Goal: Transaction & Acquisition: Purchase product/service

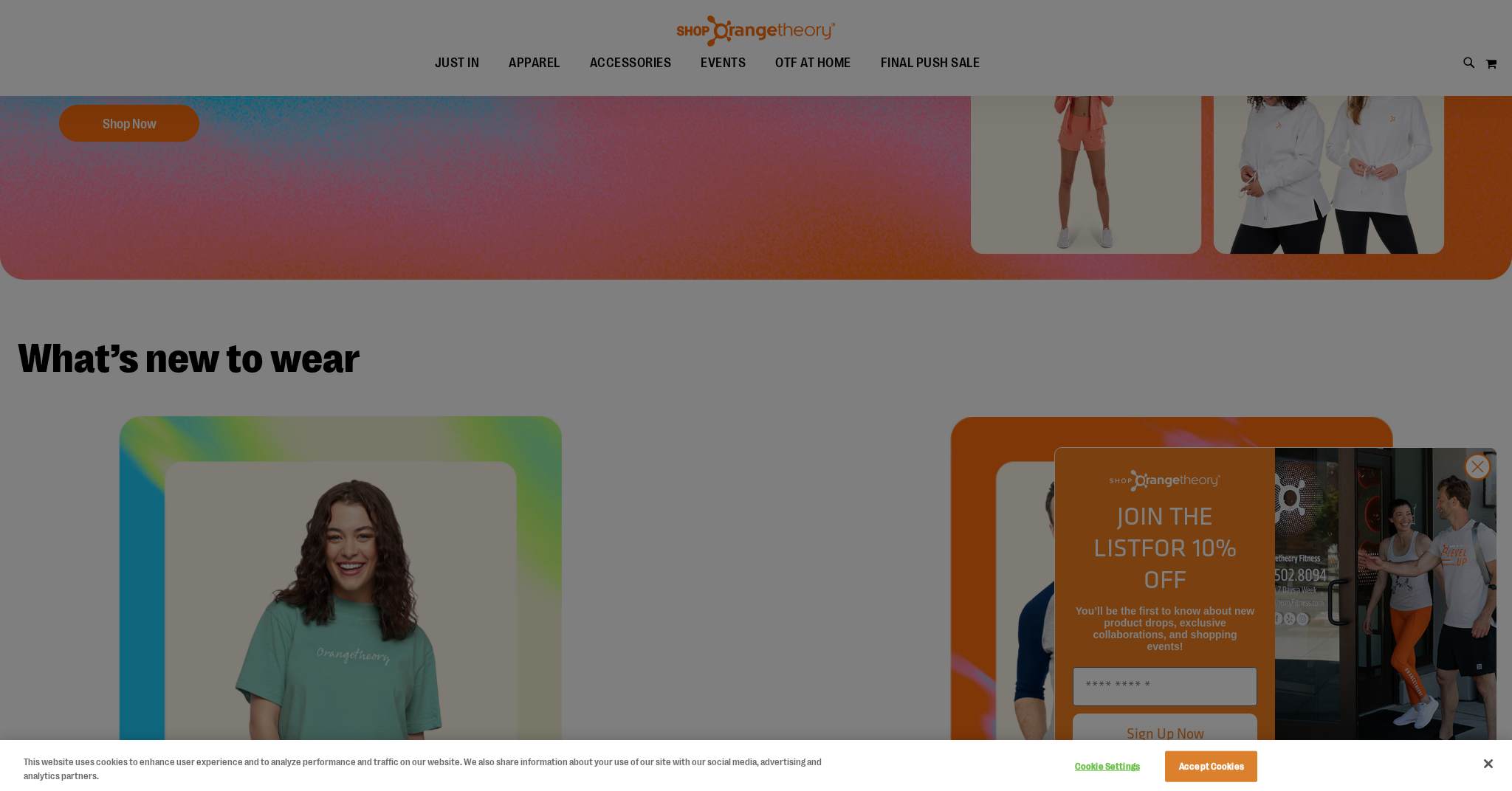
scroll to position [408, 1]
click at [1475, 500] on div at bounding box center [756, 396] width 1512 height 791
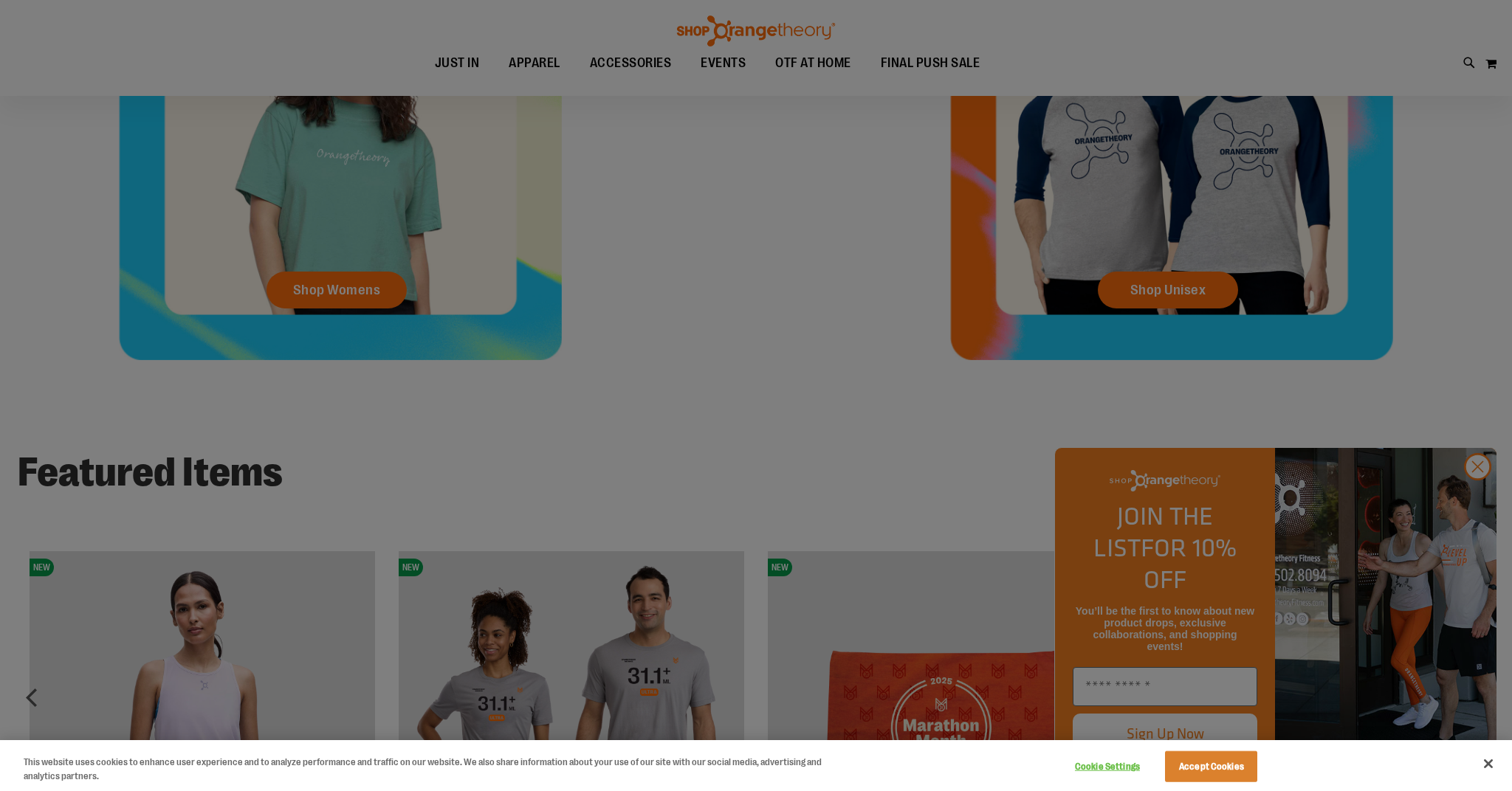
scroll to position [907, 0]
click at [732, 64] on div at bounding box center [756, 396] width 1512 height 791
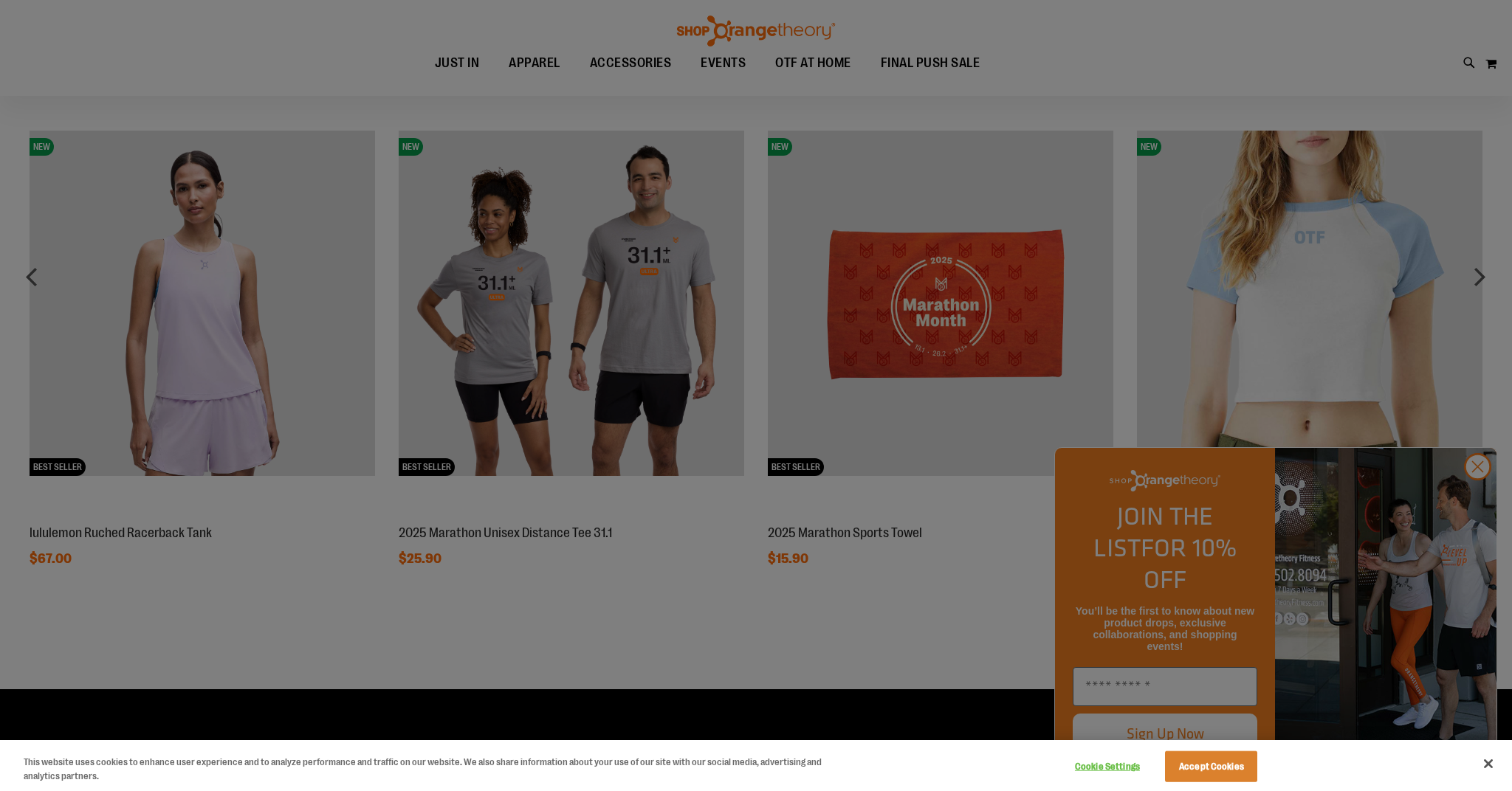
scroll to position [1329, 0]
click at [1484, 280] on div at bounding box center [756, 396] width 1512 height 791
click at [1468, 497] on div at bounding box center [756, 396] width 1512 height 791
click at [1476, 272] on div at bounding box center [756, 396] width 1512 height 791
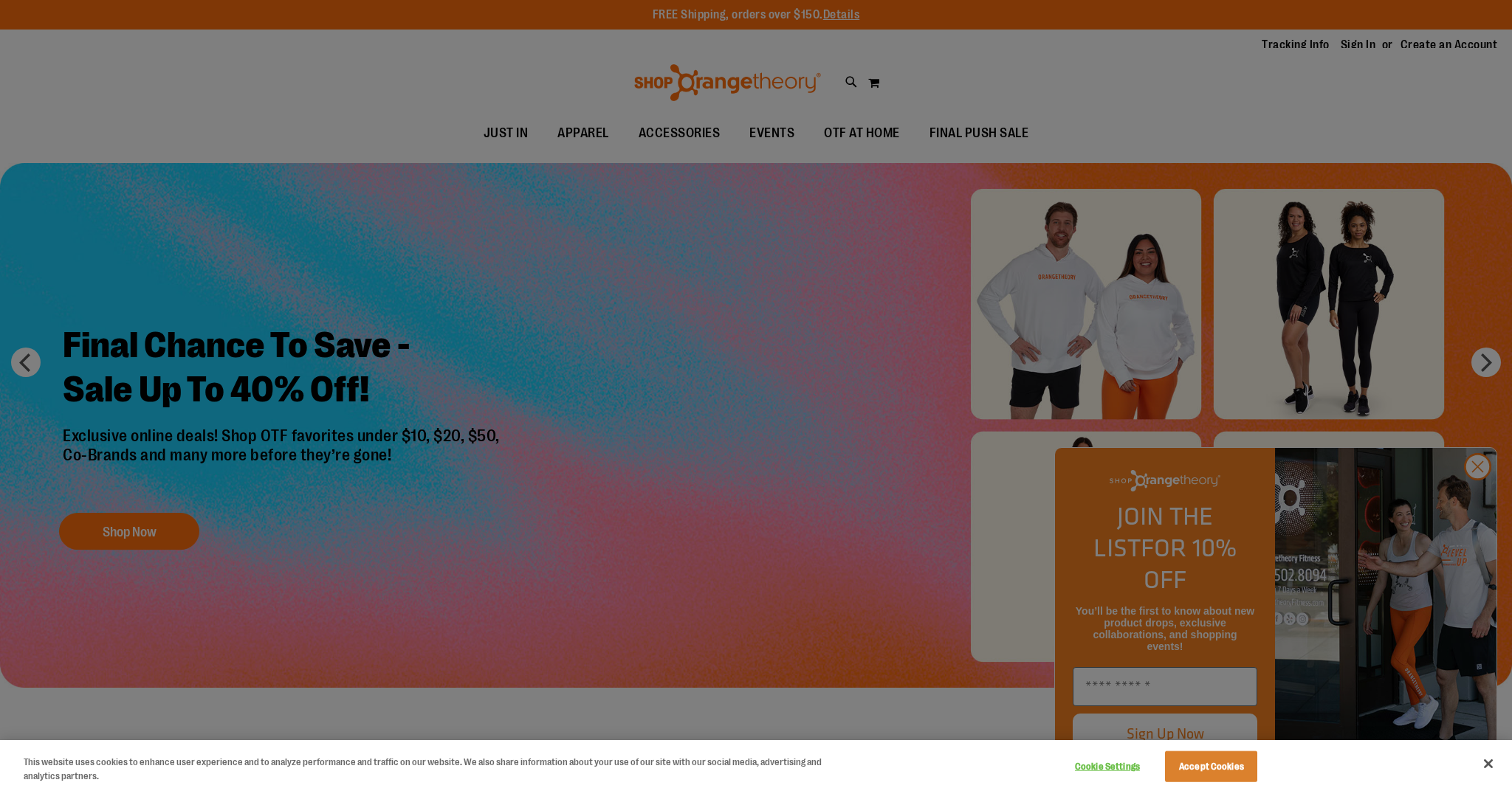
scroll to position [0, 0]
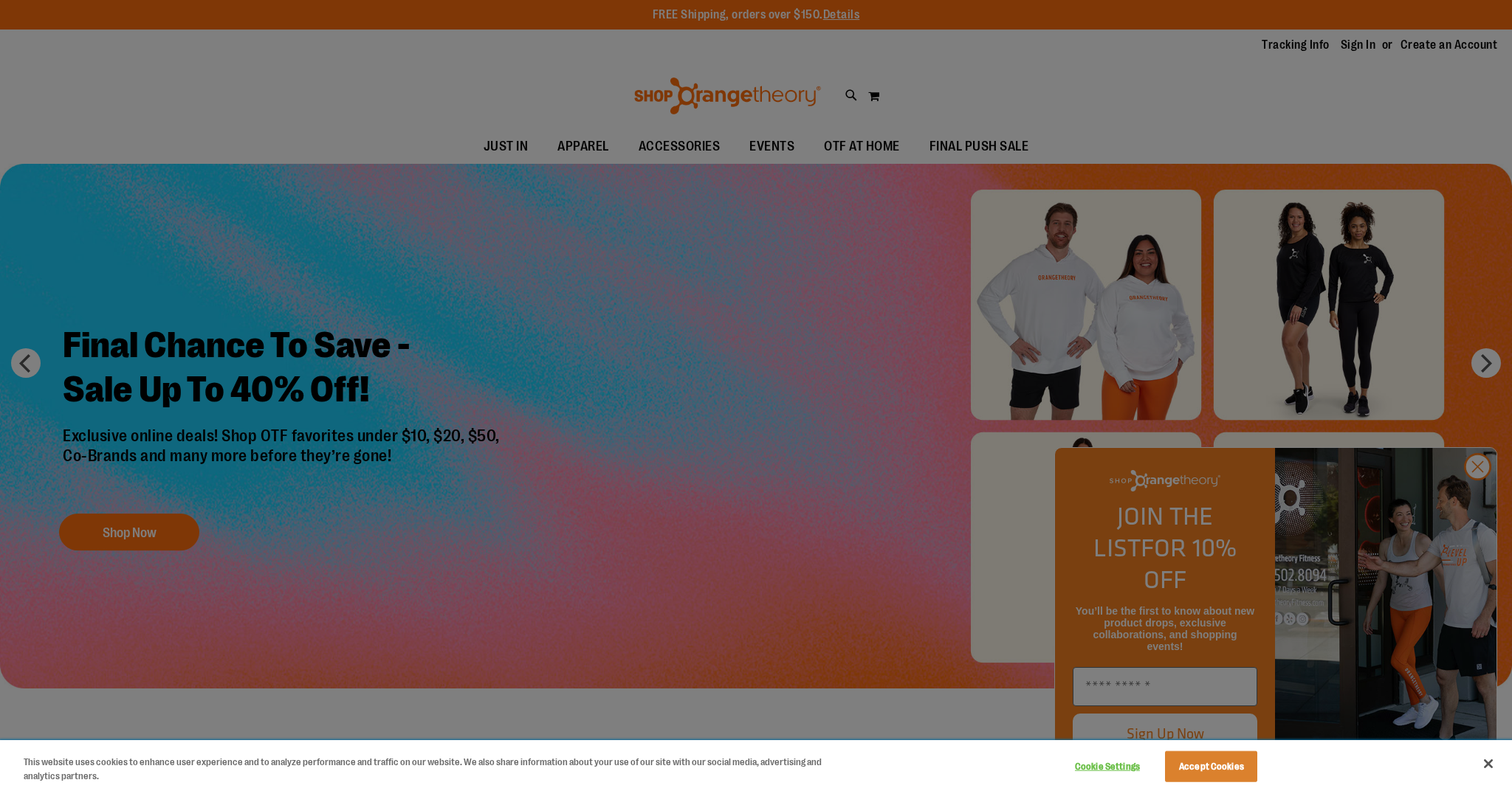
click at [1218, 758] on button "Accept Cookies" at bounding box center [1211, 767] width 92 height 31
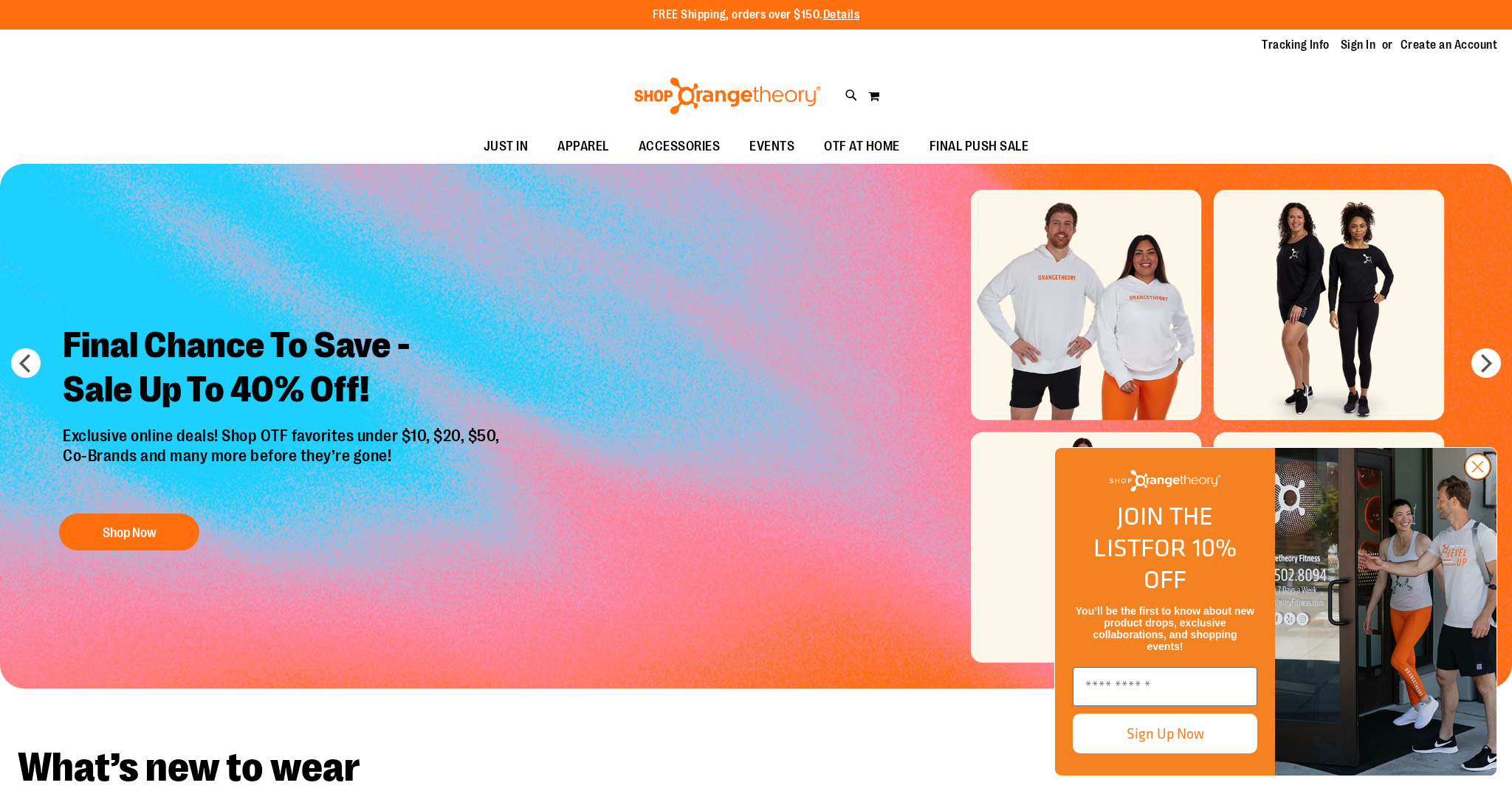
click at [1490, 480] on icon "Close dialog" at bounding box center [1477, 466] width 26 height 26
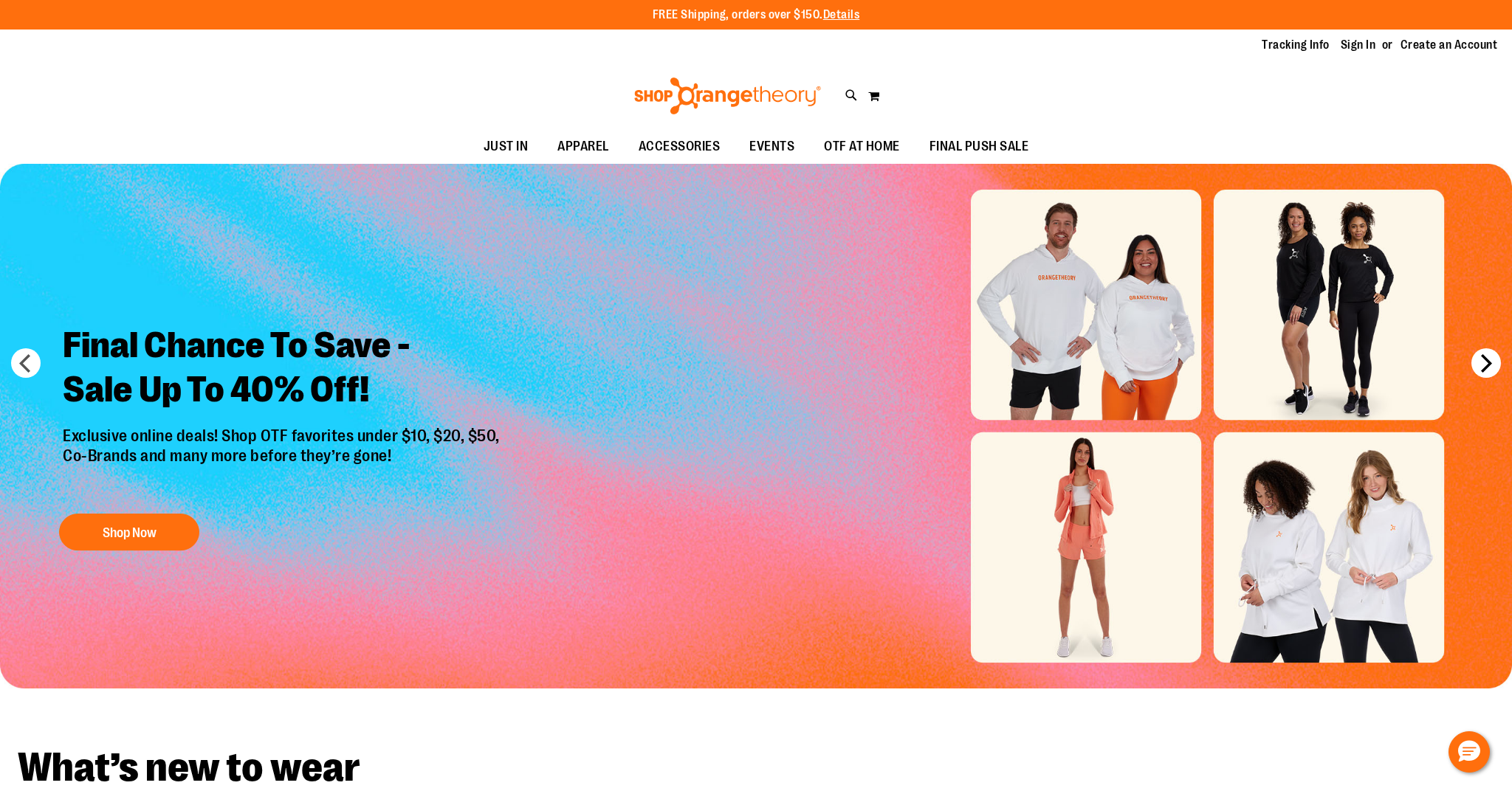
click at [1484, 363] on button "next" at bounding box center [1486, 363] width 29 height 29
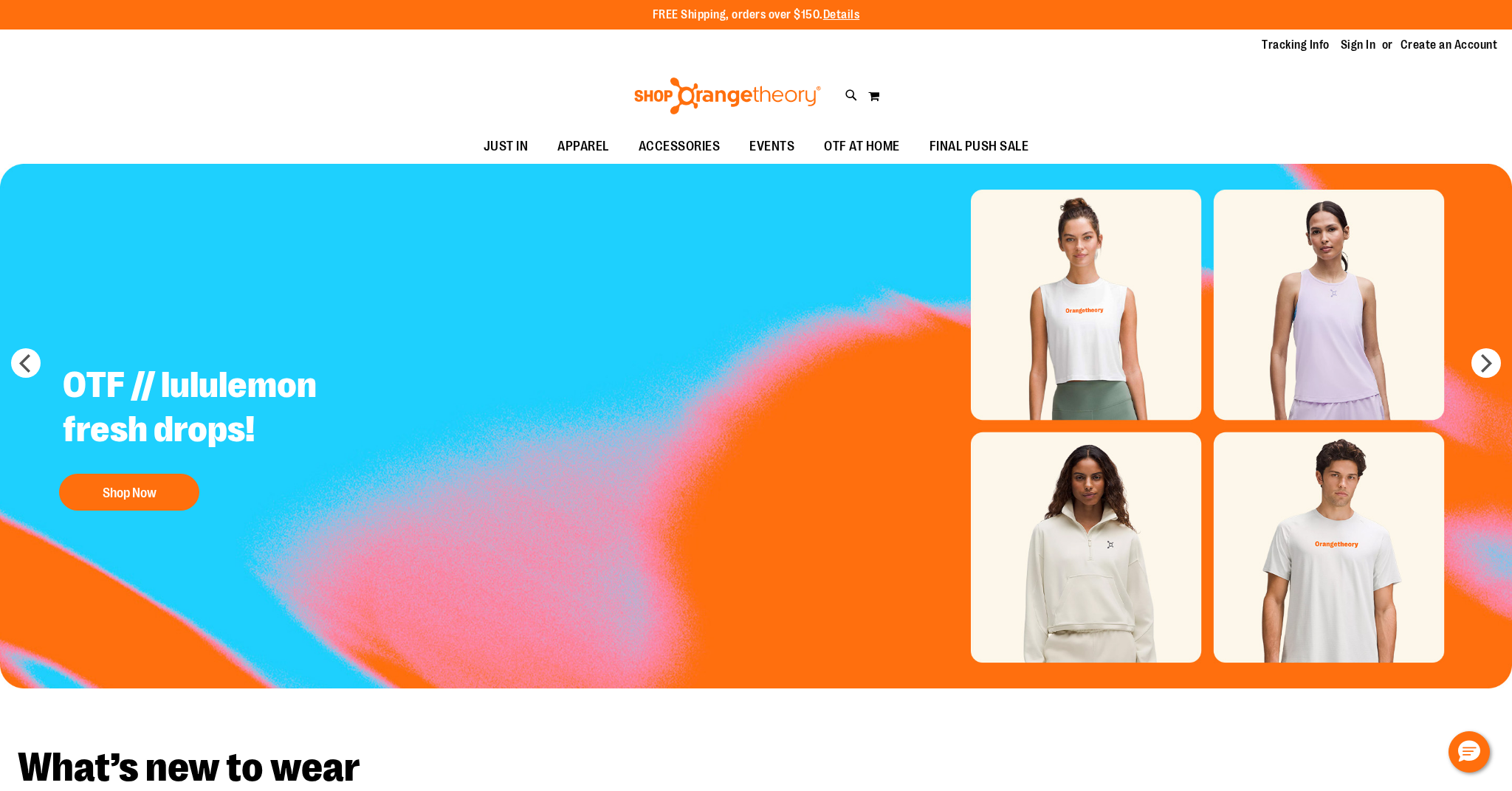
click at [1353, 321] on img "Slide 2 of 6" at bounding box center [756, 426] width 1512 height 525
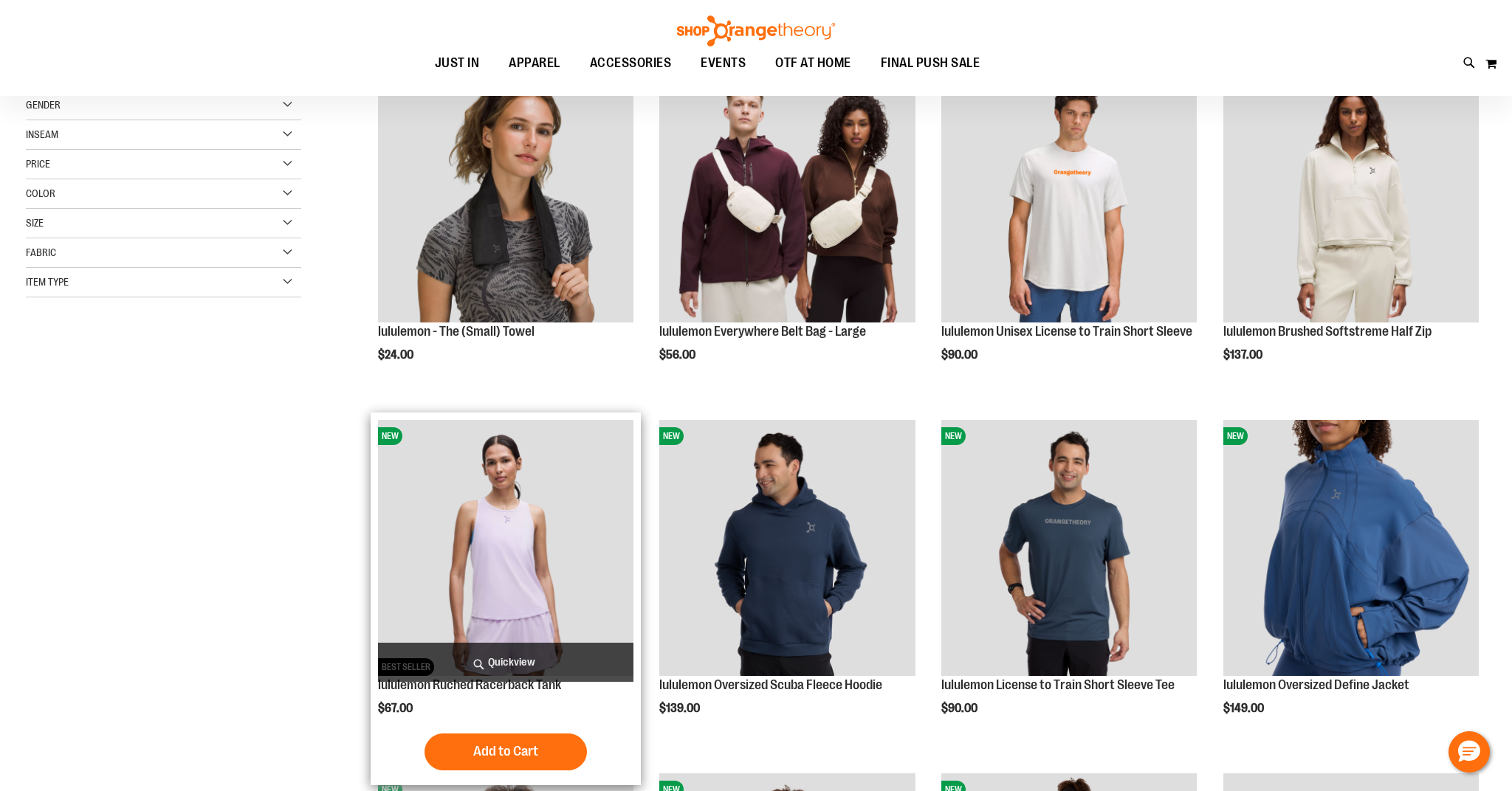
scroll to position [163, 0]
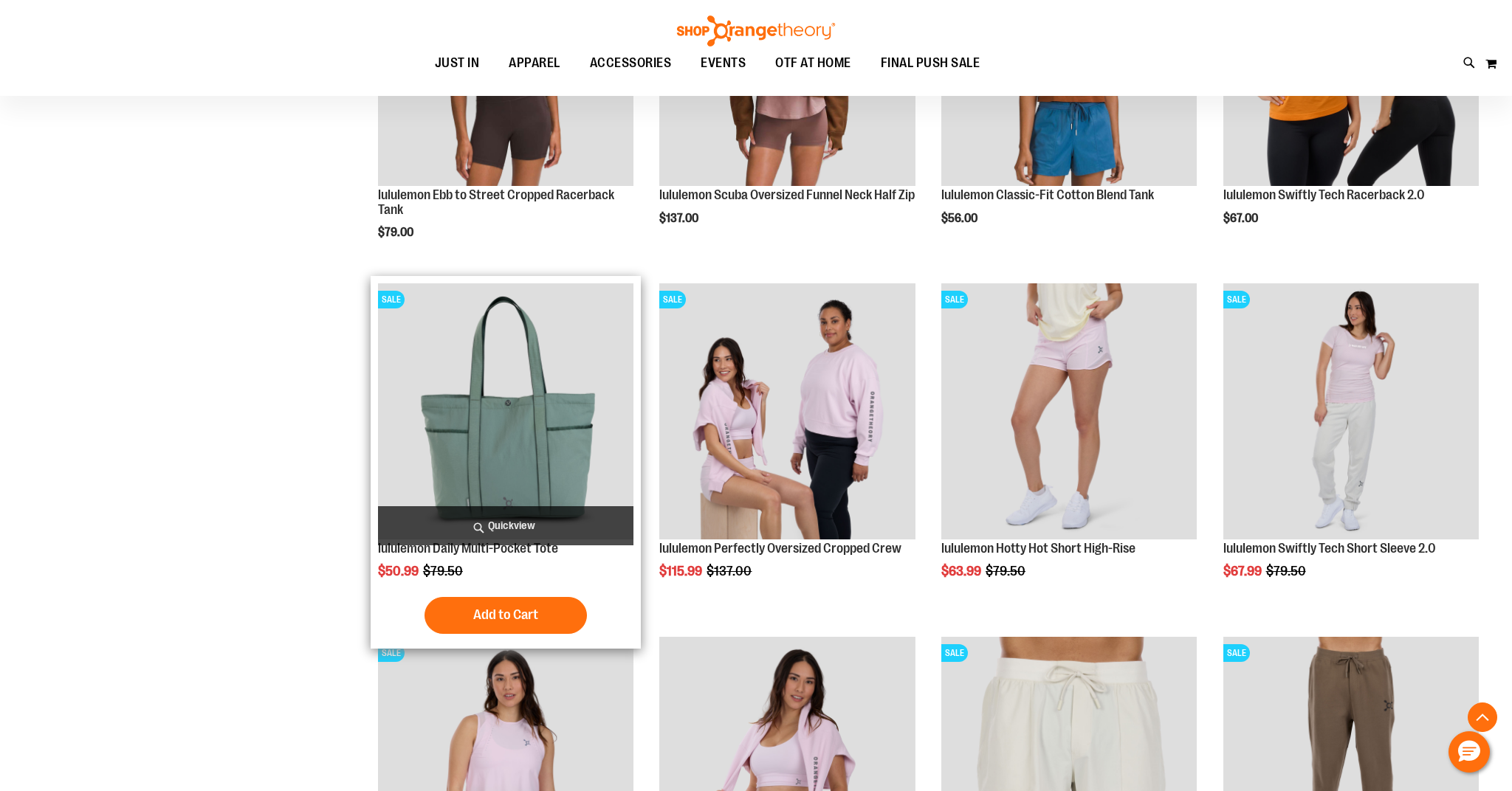
scroll to position [1430, 0]
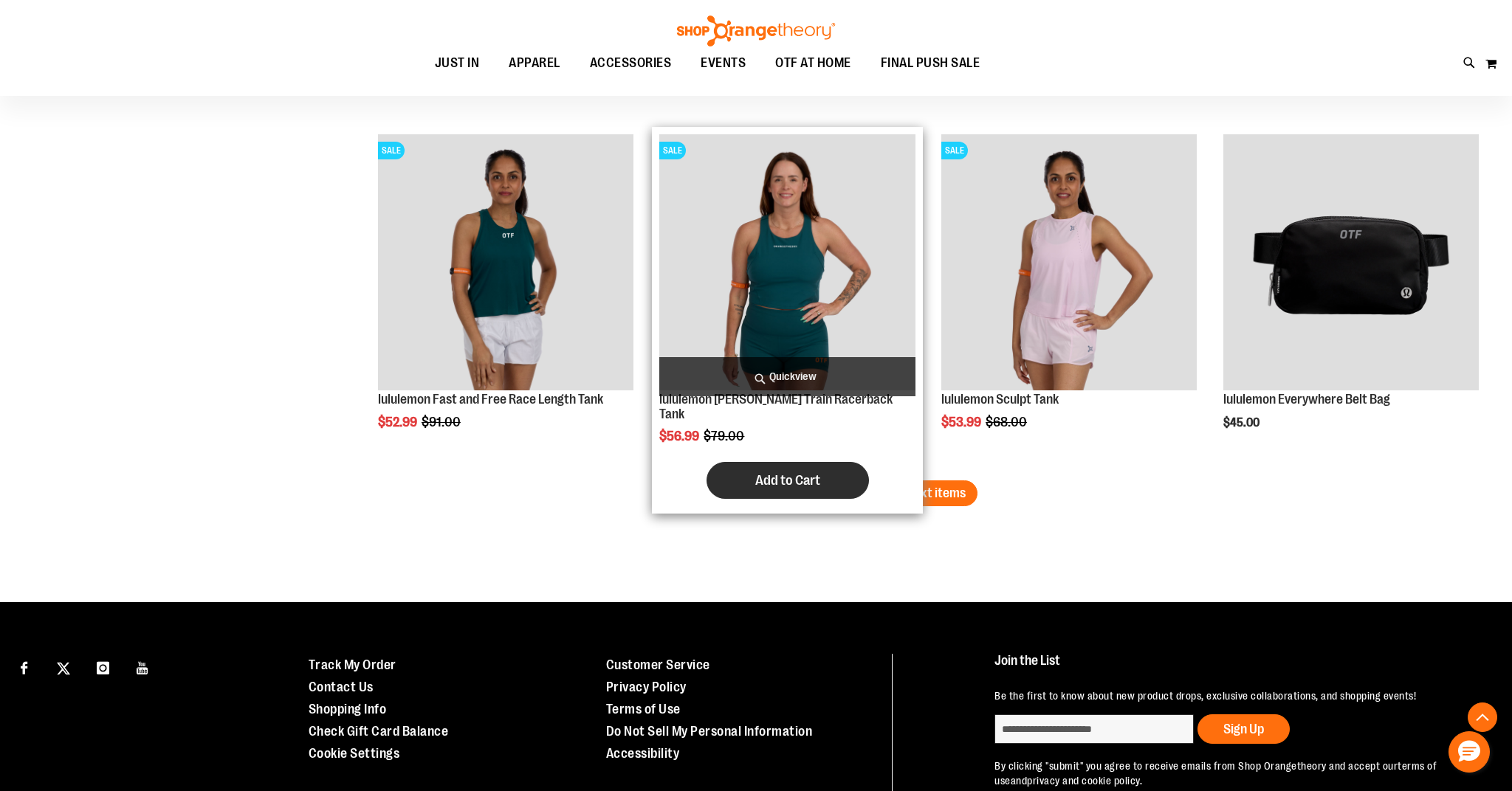
scroll to position [2994, 0]
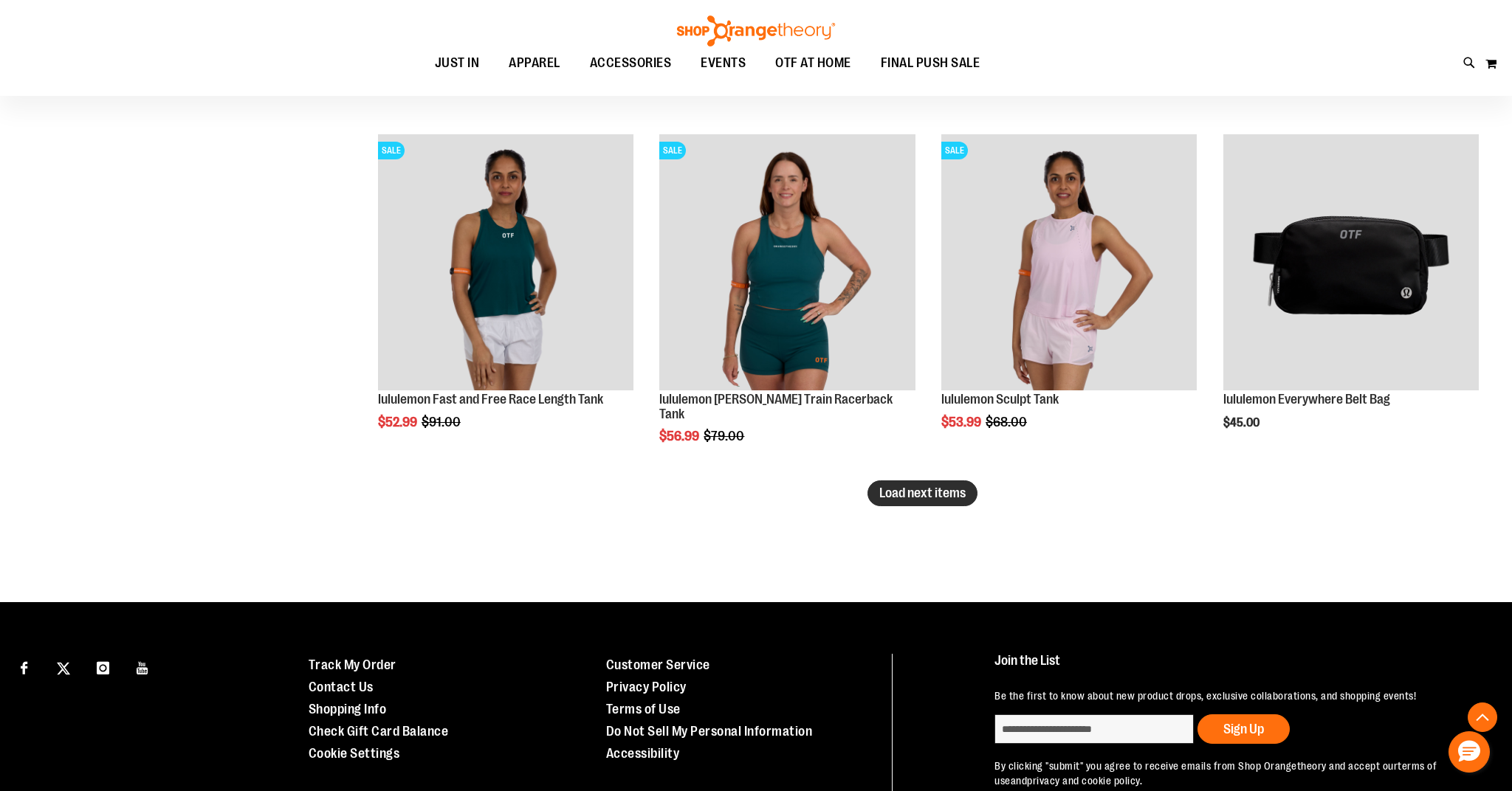
click at [954, 498] on span "Load next items" at bounding box center [923, 492] width 87 height 15
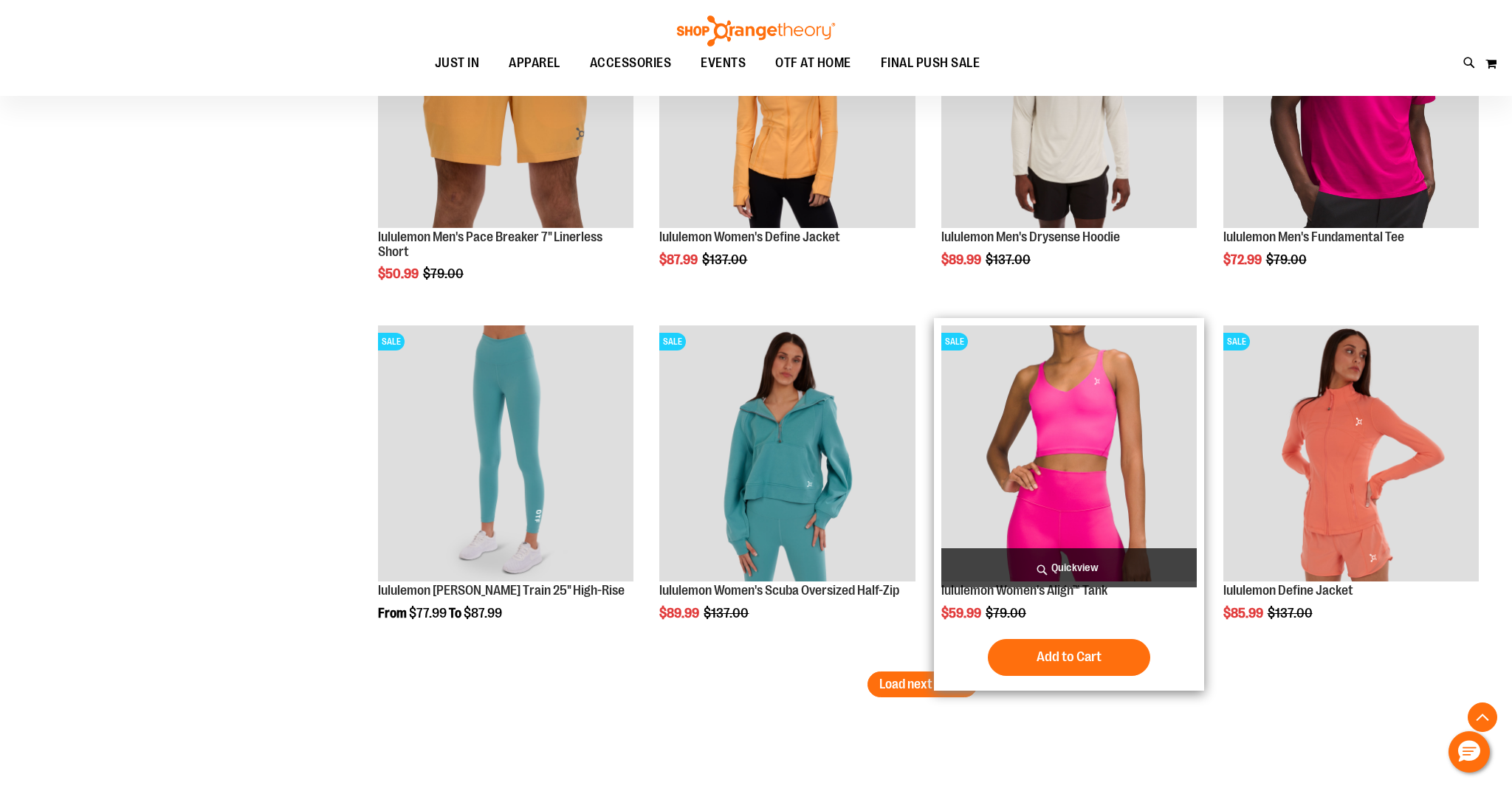
scroll to position [3877, 0]
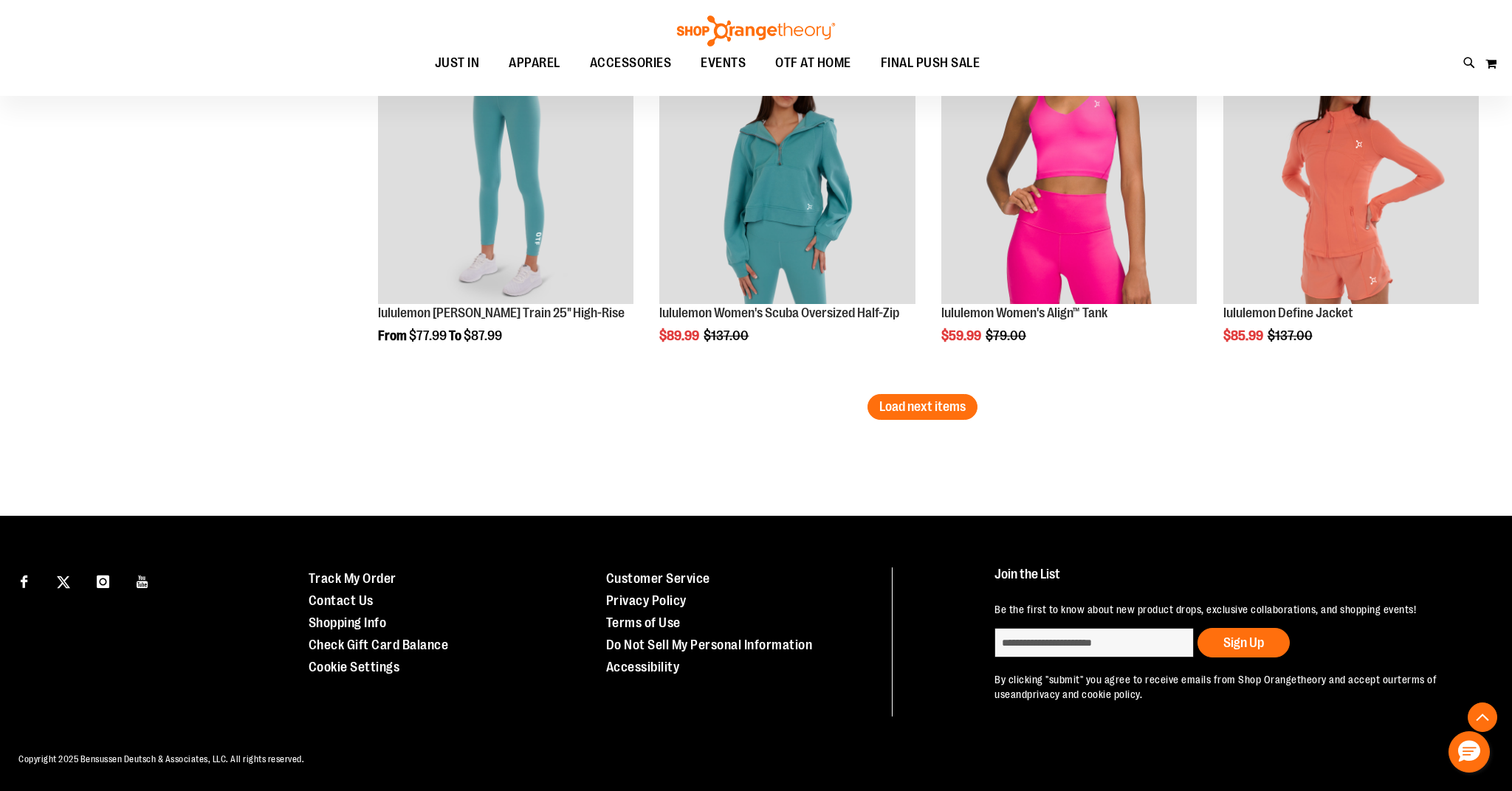
click at [918, 414] on span "Load next items" at bounding box center [923, 406] width 87 height 15
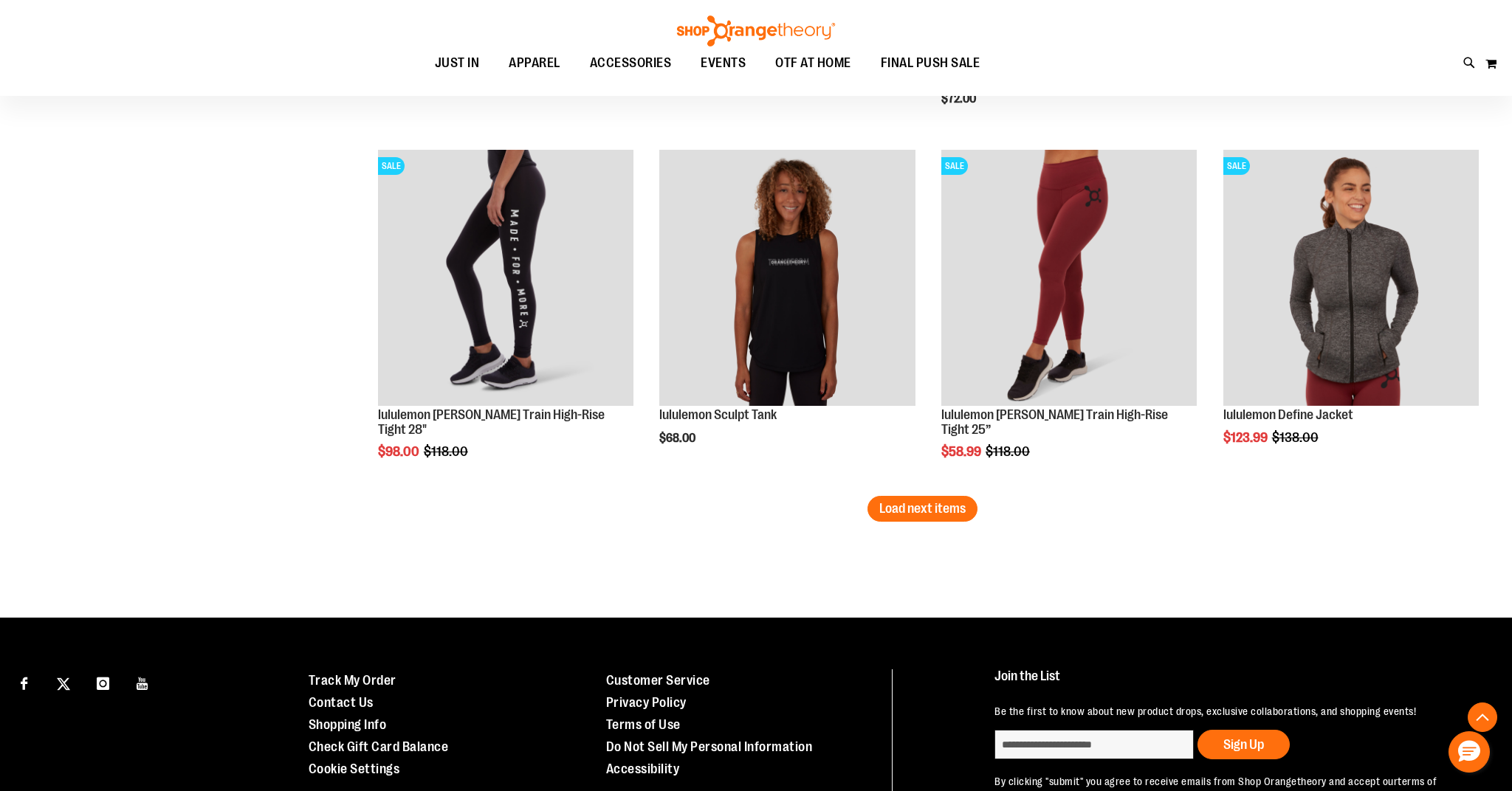
scroll to position [5099, 0]
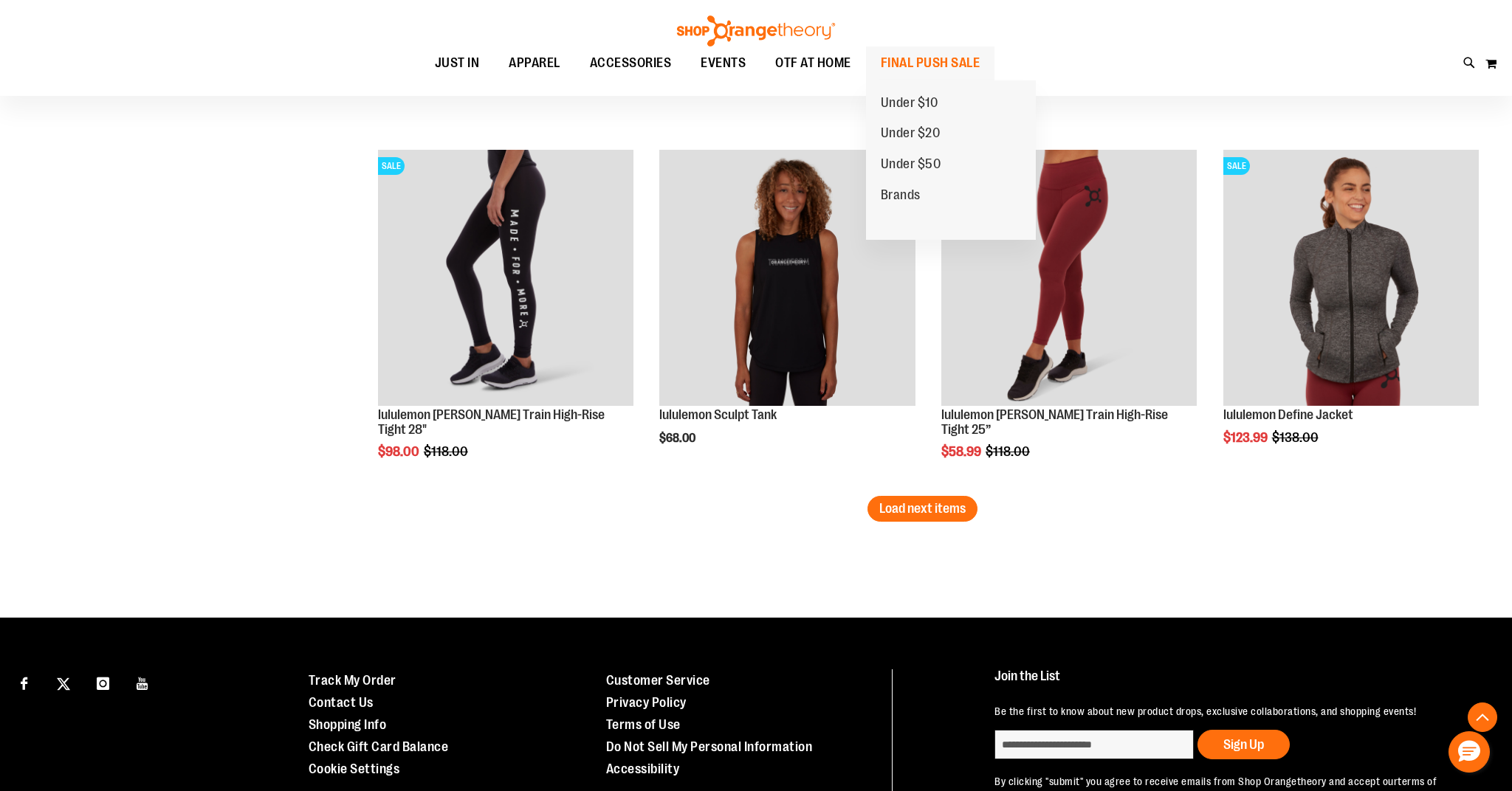
click at [913, 62] on span "FINAL PUSH SALE" at bounding box center [930, 63] width 100 height 33
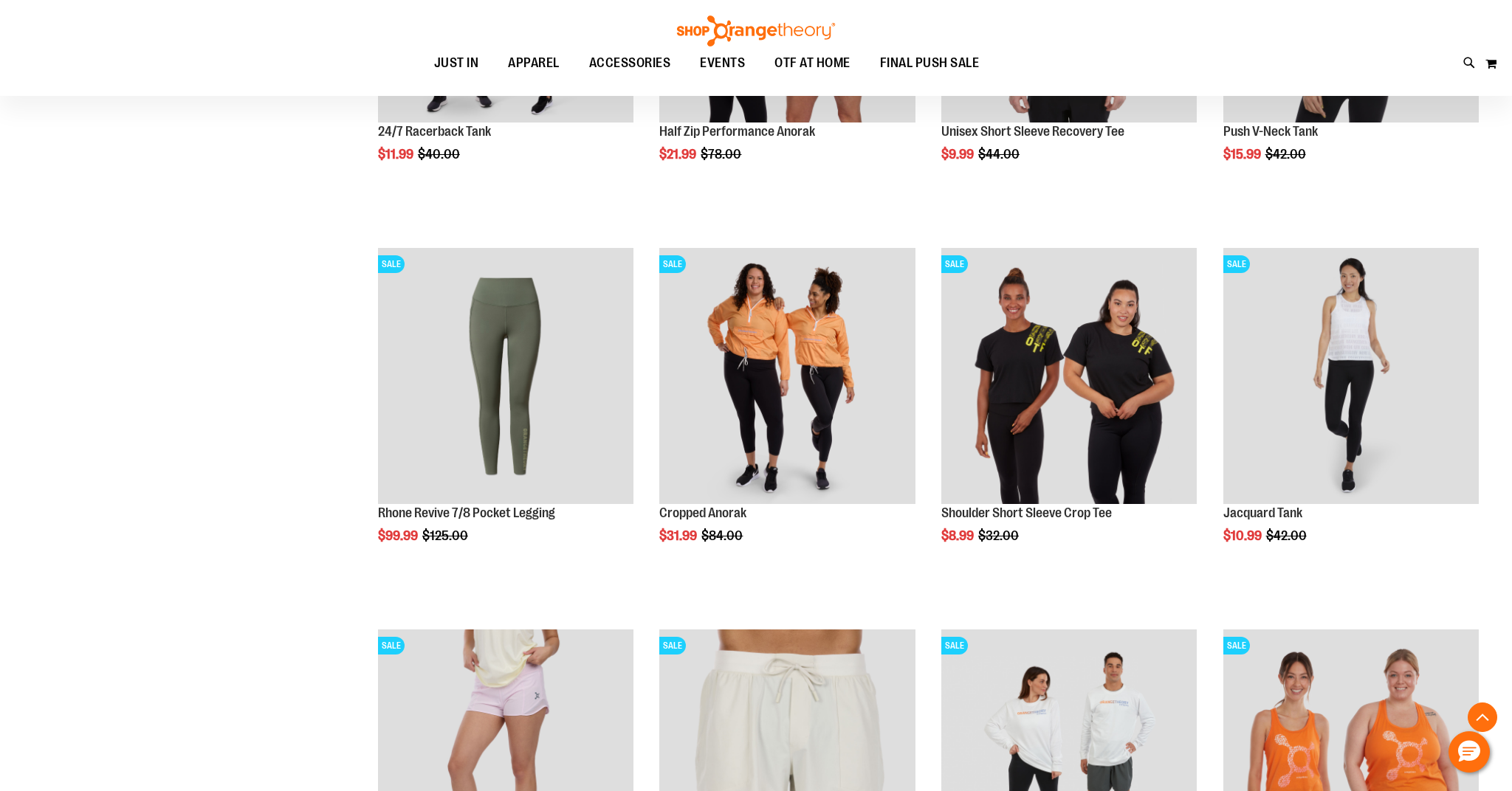
scroll to position [1207, 0]
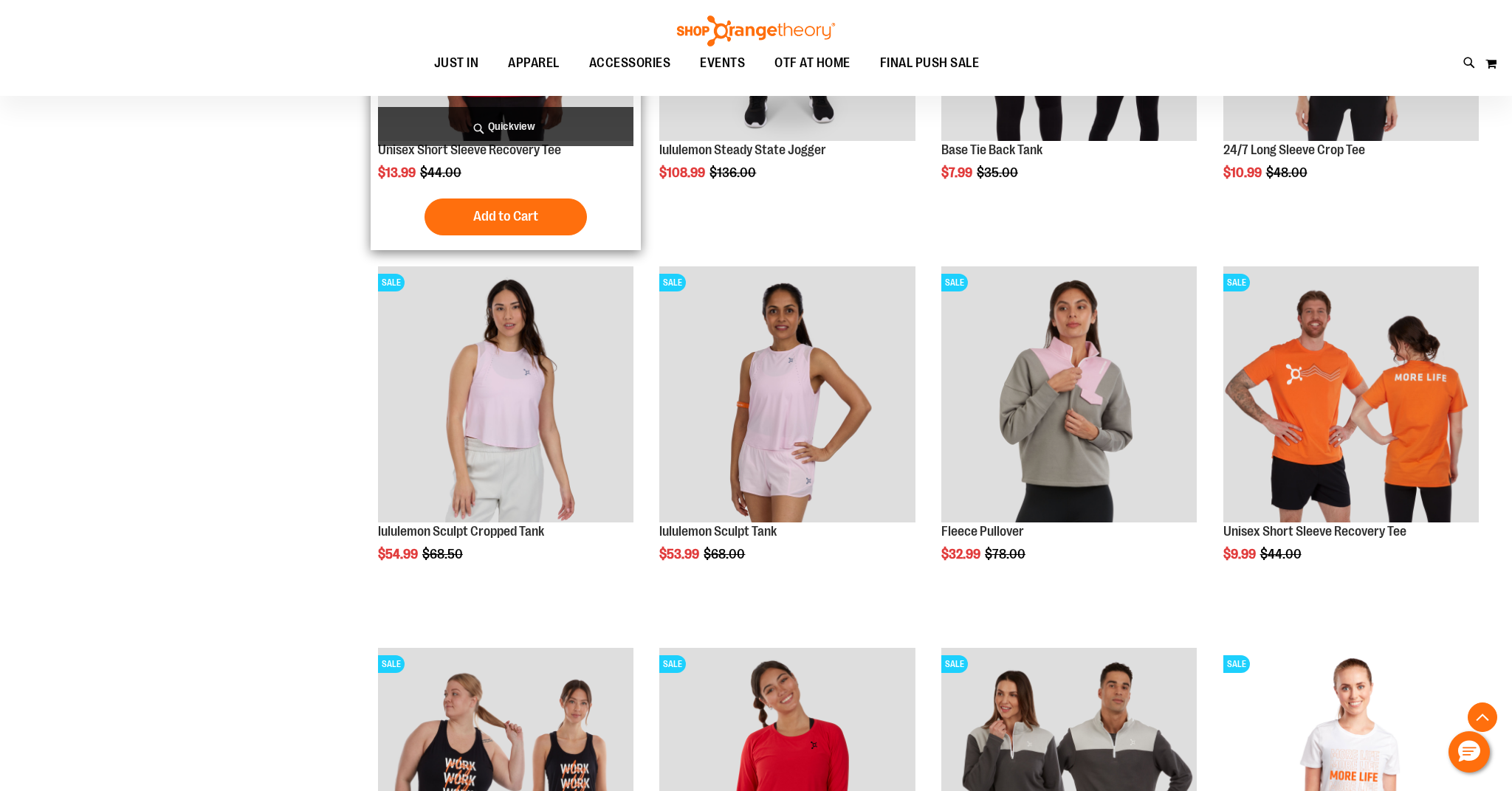
scroll to position [2324, 0]
